Goal: Navigation & Orientation: Find specific page/section

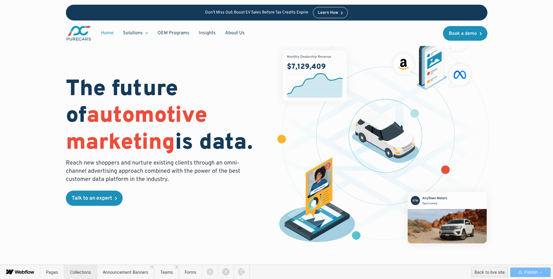
click at [75, 272] on span "Collections" at bounding box center [80, 272] width 21 height 5
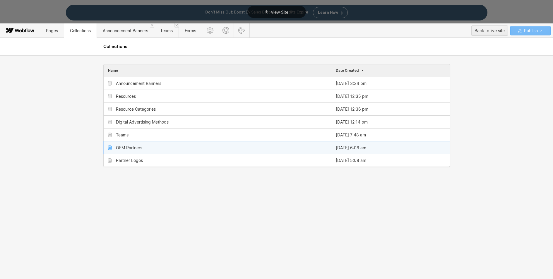
click at [136, 151] on div "OEM Partners" at bounding box center [218, 147] width 228 height 13
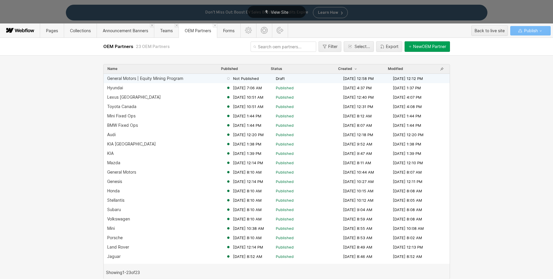
click at [152, 78] on div "General Motors | Equity Mining Program" at bounding box center [145, 78] width 76 height 5
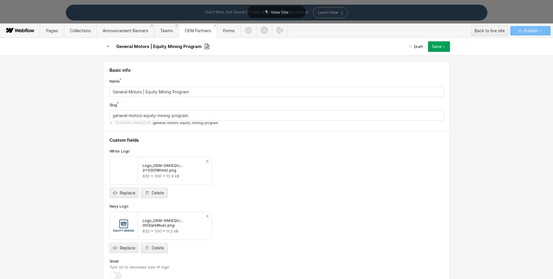
click at [206, 45] on icon at bounding box center [206, 46] width 5 height 7
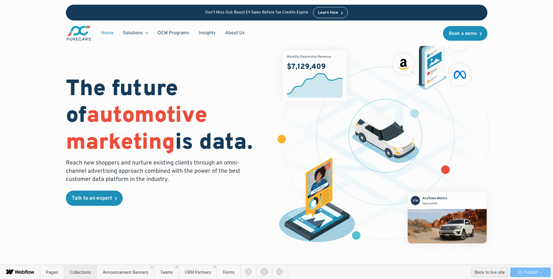
click at [75, 273] on span "Collections" at bounding box center [80, 272] width 21 height 5
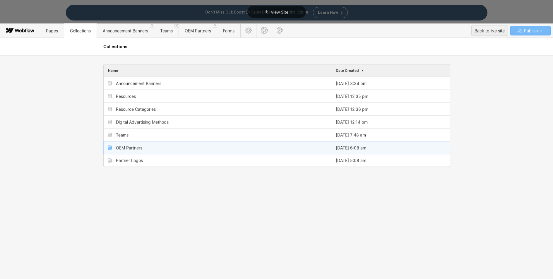
click at [131, 149] on div "OEM Partners" at bounding box center [129, 148] width 26 height 5
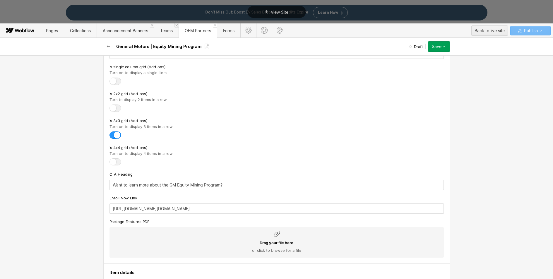
scroll to position [1473, 0]
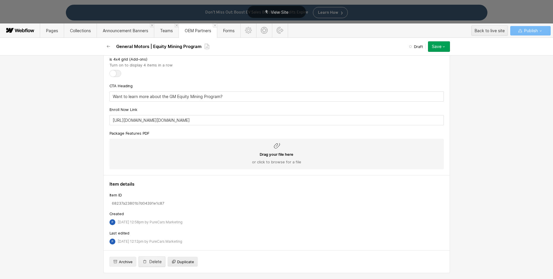
click at [183, 262] on span "Duplicate" at bounding box center [185, 261] width 17 height 5
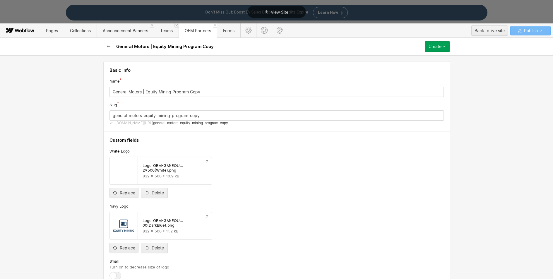
click at [137, 93] on input "General Motors | Equity Mining Program Copy" at bounding box center [277, 92] width 334 height 10
drag, startPoint x: 141, startPoint y: 92, endPoint x: 98, endPoint y: 92, distance: 42.2
type input "N | Equity Mining Program Copy"
type input "n-equity-mining-program-copy"
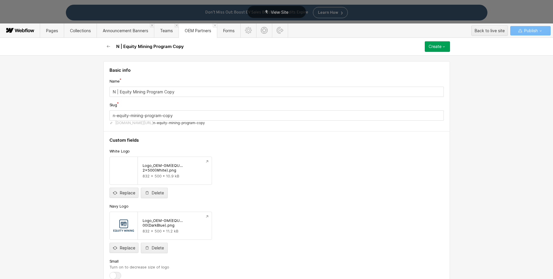
type input "Ni | Equity Mining Program Copy"
type input "ni-equity-mining-program-copy"
type input "Nis | Equity Mining Program Copy"
type input "nis-equity-mining-program-copy"
type input "Niss | Equity Mining Program Copy"
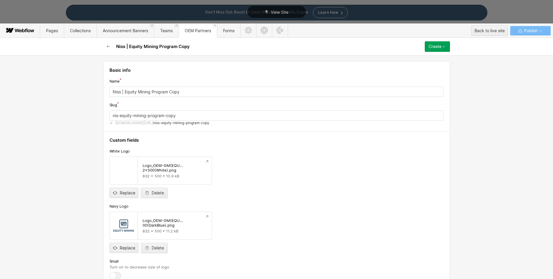
type input "niss-equity-mining-program-copy"
type input "Nissa | Equity Mining Program Copy"
type input "nissa-equity-mining-program-copy"
type input "Nissan | Equity Mining Program Copy"
type input "nissan-equity-mining-program-copy"
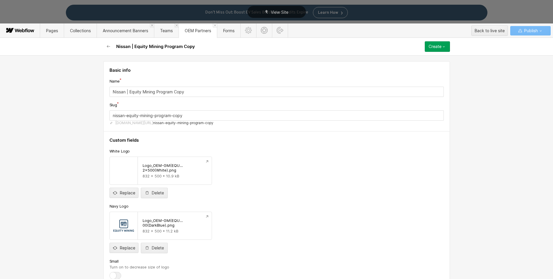
drag, startPoint x: 128, startPoint y: 91, endPoint x: 187, endPoint y: 93, distance: 58.9
click at [187, 93] on input "Nissan | Equity Mining Program Copy" at bounding box center [277, 92] width 334 height 10
type input "Nissan | A"
type input "nissan-a"
type input "Nissan | AI"
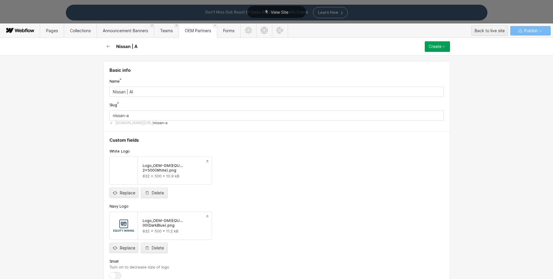
type input "nissan-ai"
type input "Nissan | AI L"
type input "nissan-ai-l"
type input "Nissan | AI Le"
type input "nissan-ai-le"
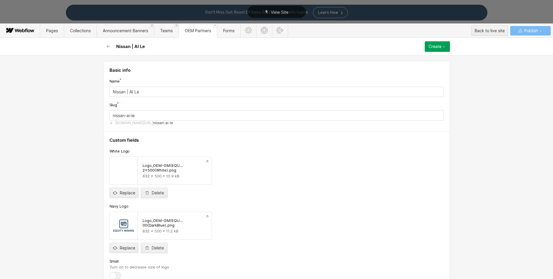
type input "Nissan | AI Lea"
type input "nissan-ai-lea"
type input "Nissan | AI Lead"
type input "nissan-ai-lead"
type input "Nissan | AI Lead N"
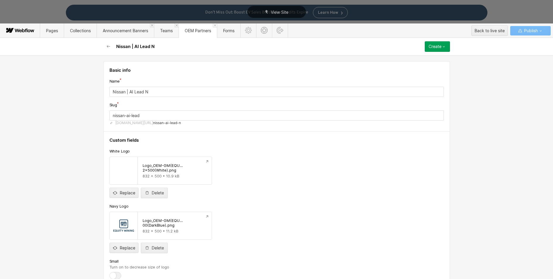
type input "nissan-ai-lead-n"
type input "Nissan | AI Lead Nu"
type input "nissan-ai-lead-nu"
type input "Nissan | AI Lead Nur"
type input "nissan-ai-lead-nur"
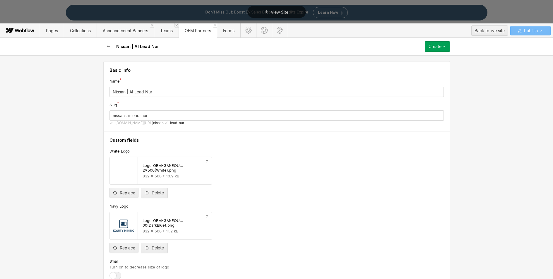
type input "Nissan | AI Lead Nurt"
type input "nissan-ai-lead-nurt"
type input "Nissan | AI Lead Nurtu"
type input "nissan-ai-lead-nurtu"
type input "Nissan | AI Lead Nurtur"
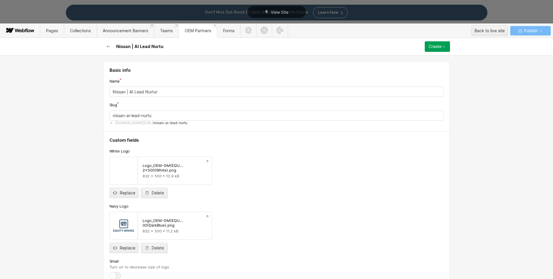
type input "nissan-ai-lead-nurtur"
type input "Nissan | AI Lead Nurturi"
type input "nissan-ai-lead-nurturi"
type input "Nissan | AI Lead Nurturin"
type input "nissan-ai-lead-nurturin"
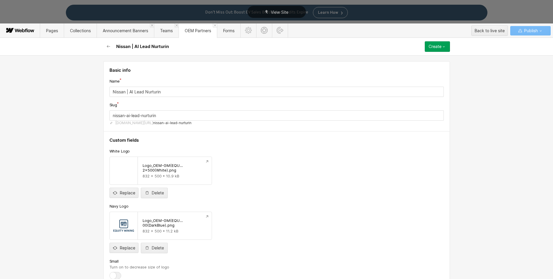
type input "Nissan | AI Lead Nurturing"
type input "nissan-ai-lead-nurturing"
type input "Nissan | AI Lead Nurturing"
click at [298, 177] on div "Logo_OEM-GM(EQU…2x500(White).png 832 x 500 • 10.9 kB Replace Delete" at bounding box center [277, 178] width 334 height 42
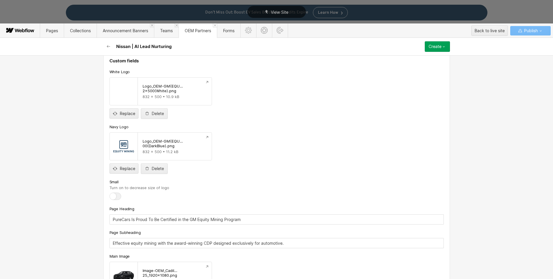
scroll to position [128, 0]
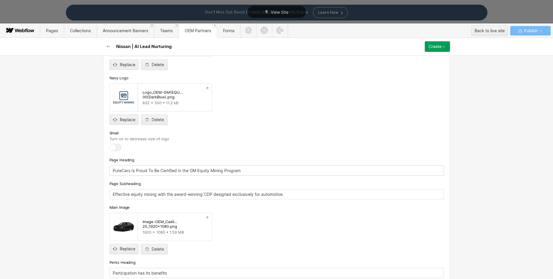
click at [194, 172] on input "PureCars Is Proud To Be Certified in the GM Equity Mining Program" at bounding box center [277, 170] width 334 height 10
drag, startPoint x: 189, startPoint y: 170, endPoint x: 248, endPoint y: 169, distance: 58.6
click at [248, 169] on input "PureCars Is Proud To Be Certified in the GM Equity Mining Program" at bounding box center [277, 170] width 334 height 10
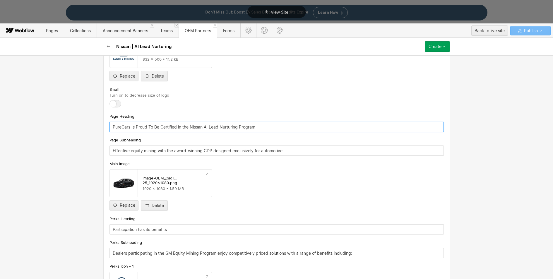
scroll to position [200, 0]
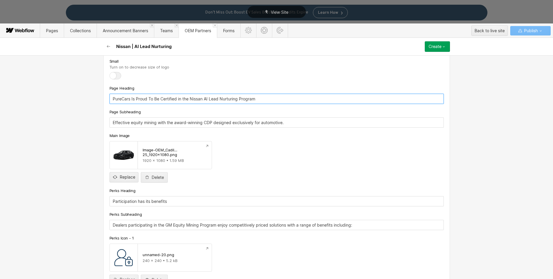
type input "PureCars Is Proud To Be Certified in the Nissan AI Lead Nurturing Program"
drag, startPoint x: 164, startPoint y: 224, endPoint x: 198, endPoint y: 223, distance: 33.7
click at [198, 223] on input "Dealers participating in the GM Equity Mining Program enjoy competitively price…" at bounding box center [277, 225] width 334 height 10
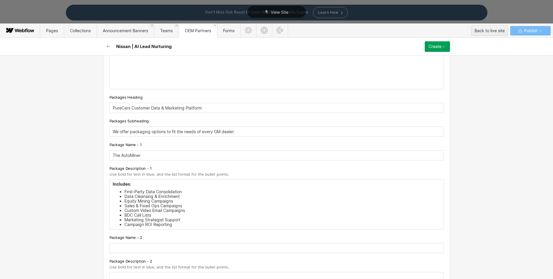
scroll to position [662, 0]
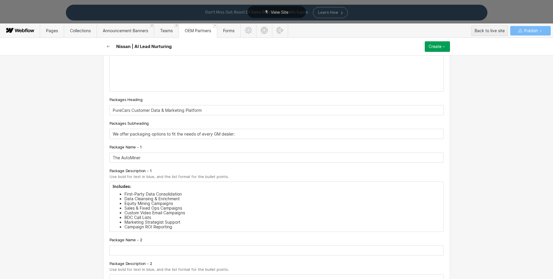
type input "Dealers participating in the Nissan AI Lead Nurturing Program enjoy competitive…"
click at [206, 135] on input "We offer packaging options to fit the needs of every GM dealer:" at bounding box center [277, 134] width 334 height 10
drag, startPoint x: 213, startPoint y: 134, endPoint x: 218, endPoint y: 133, distance: 5.9
click at [218, 133] on input "We offer packaging options to fit the needs of every GM dealer:" at bounding box center [277, 134] width 334 height 10
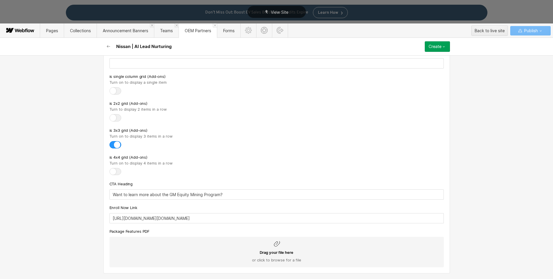
scroll to position [1375, 0]
type input "We offer packaging options to fit the needs of every Nissan dealer:"
click at [174, 194] on input "Want to learn more about the GM Equity Mining Program?" at bounding box center [277, 194] width 334 height 10
drag, startPoint x: 169, startPoint y: 194, endPoint x: 201, endPoint y: 194, distance: 32.2
click at [201, 194] on input "Want to learn more about the GM Equity Mining Program?" at bounding box center [277, 194] width 334 height 10
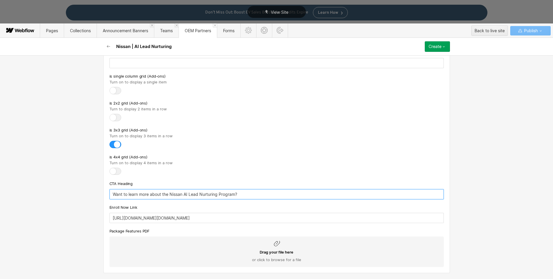
type input "Want to learn more about the Nissan AI Lead Nurturing Program?"
click at [310, 175] on div at bounding box center [277, 172] width 334 height 8
click at [433, 48] on div "Create" at bounding box center [435, 46] width 13 height 5
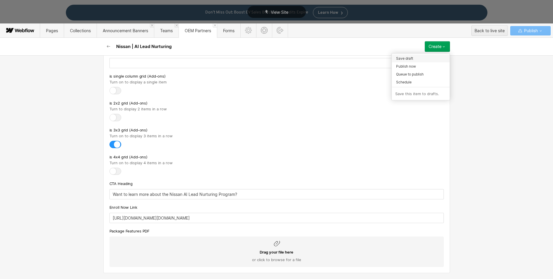
click at [417, 58] on div "Save draft" at bounding box center [421, 58] width 58 height 8
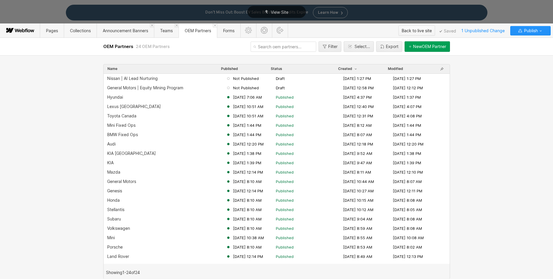
click at [413, 30] on div "Back to live site" at bounding box center [417, 30] width 30 height 9
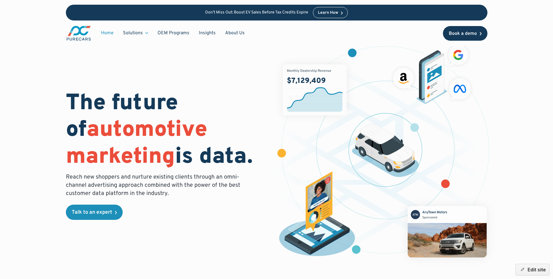
click at [457, 35] on div "Book a demo" at bounding box center [463, 33] width 28 height 5
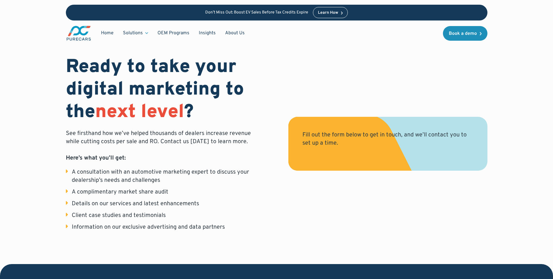
select select "GA"
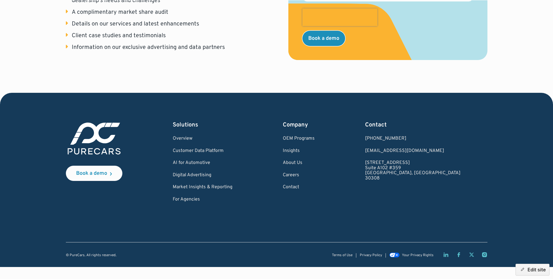
scroll to position [190, 0]
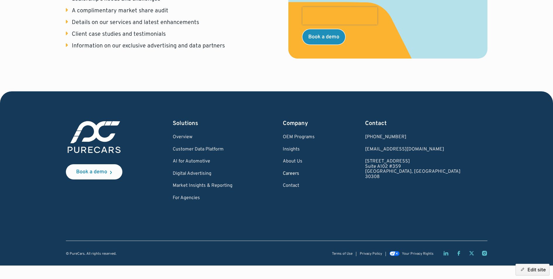
click at [315, 173] on link "Careers" at bounding box center [299, 173] width 32 height 5
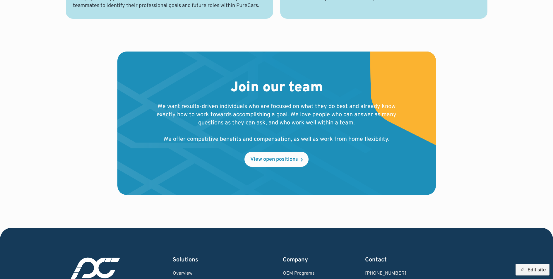
scroll to position [688, 0]
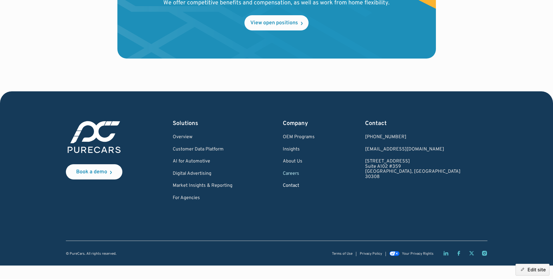
click at [315, 184] on link "Contact" at bounding box center [299, 185] width 32 height 5
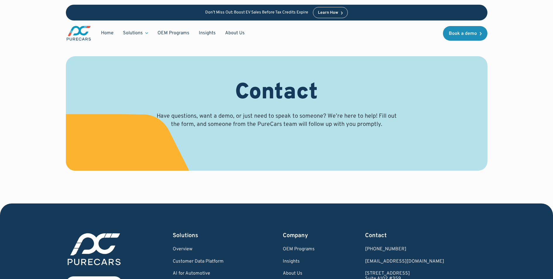
select select "Sales"
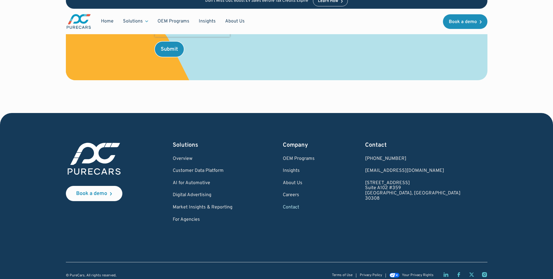
scroll to position [271, 0]
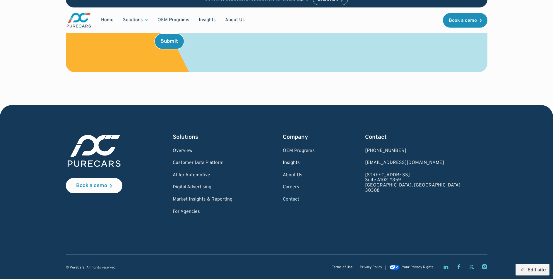
click at [314, 163] on link "Insights" at bounding box center [299, 162] width 32 height 5
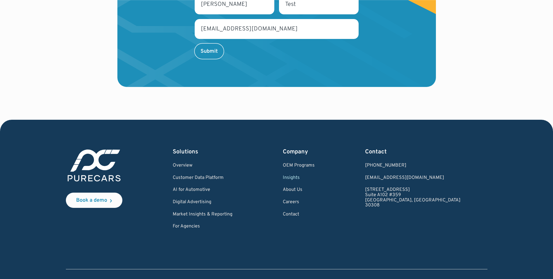
scroll to position [944, 0]
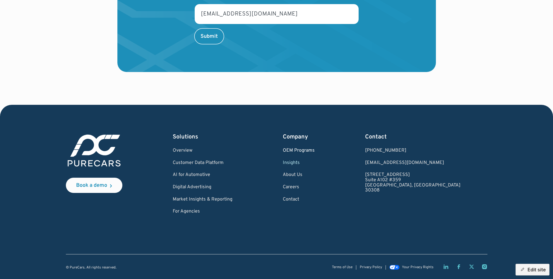
click at [315, 148] on link "OEM Programs" at bounding box center [299, 150] width 32 height 5
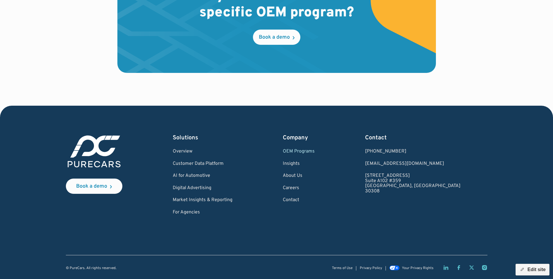
scroll to position [986, 0]
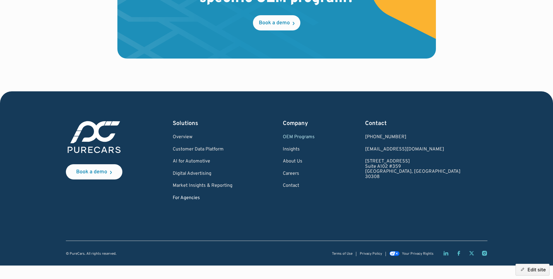
click at [196, 199] on link "For Agencies" at bounding box center [203, 198] width 60 height 5
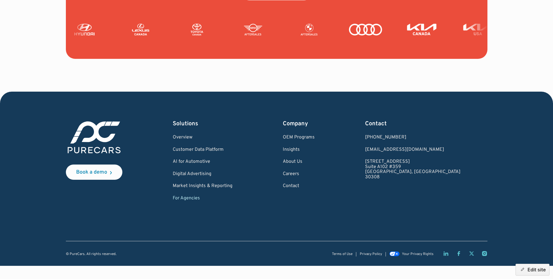
scroll to position [1443, 0]
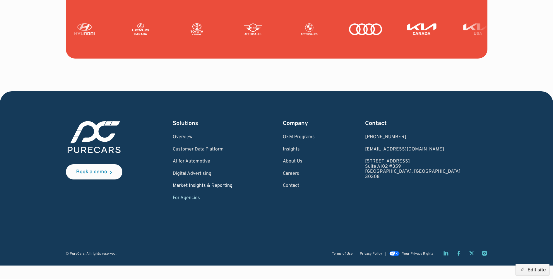
click at [209, 184] on link "Market Insights & Reporting" at bounding box center [203, 185] width 60 height 5
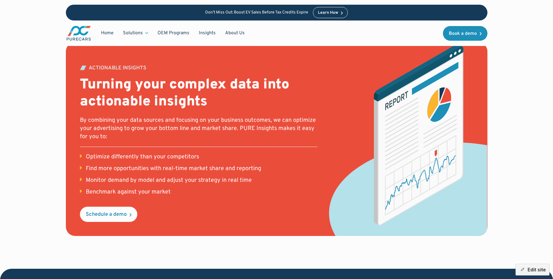
scroll to position [840, 0]
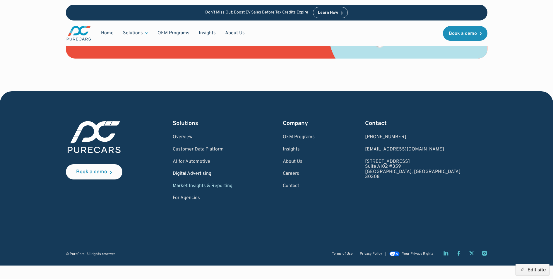
click at [205, 174] on link "Digital Advertising" at bounding box center [203, 173] width 60 height 5
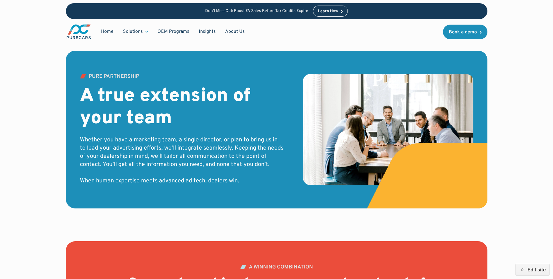
scroll to position [1833, 0]
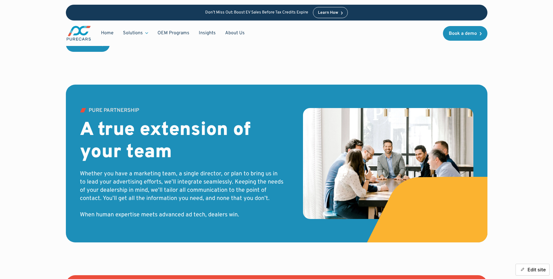
click at [535, 270] on button "Edit site" at bounding box center [533, 270] width 34 height 12
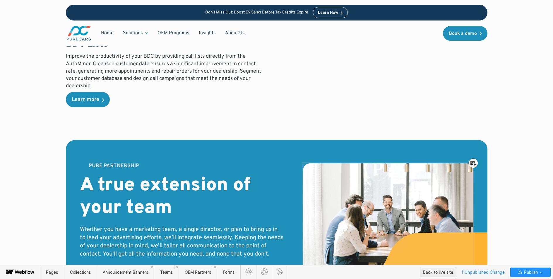
scroll to position [1778, 0]
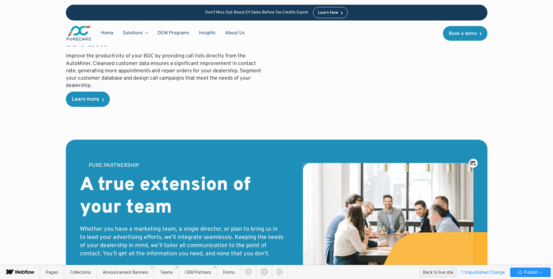
click at [473, 163] on icon at bounding box center [474, 163] width 6 height 5
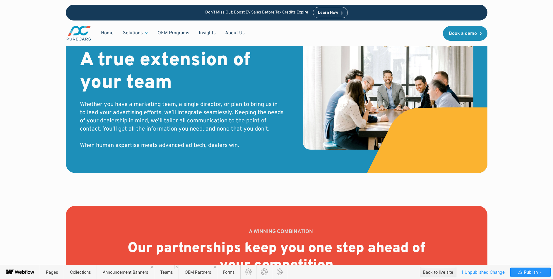
scroll to position [1885, 0]
